Goal: Check status

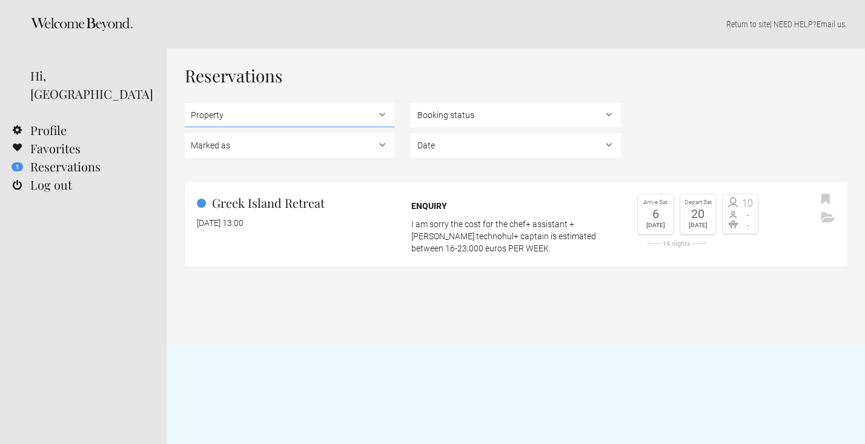
click at [253, 116] on select "Property Greek Island Retreat" at bounding box center [289, 115] width 209 height 24
click at [455, 67] on h1 "Reservations" at bounding box center [516, 76] width 662 height 18
click at [88, 9] on div at bounding box center [83, 24] width 167 height 48
click at [83, 25] on icon at bounding box center [81, 24] width 102 height 13
